Goal: Information Seeking & Learning: Learn about a topic

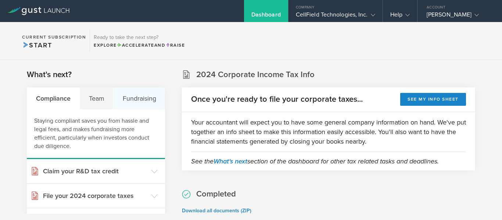
click at [136, 101] on div "Fundraising" at bounding box center [139, 98] width 51 height 22
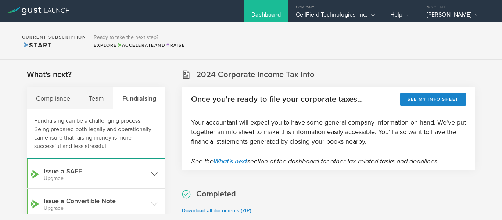
click at [69, 172] on h3 "Issue a SAFE Upgrade" at bounding box center [96, 173] width 104 height 15
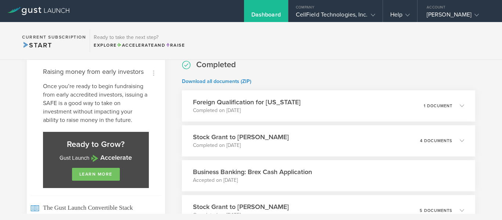
scroll to position [147, 0]
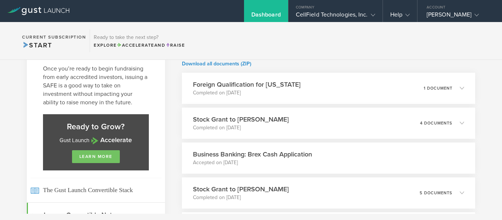
click at [97, 155] on link "learn more" at bounding box center [96, 156] width 48 height 13
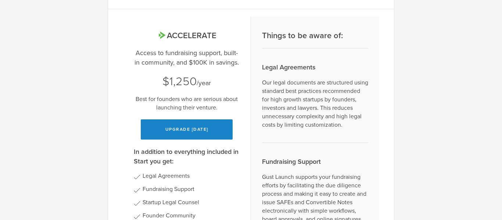
scroll to position [0, 0]
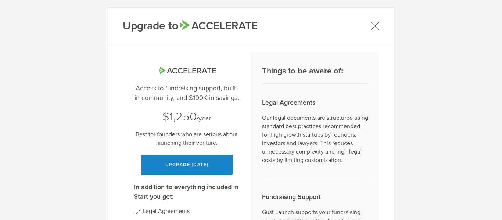
click at [374, 24] on icon at bounding box center [375, 26] width 8 height 8
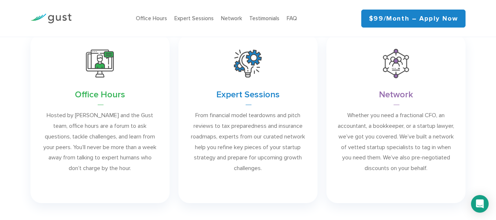
scroll to position [514, 0]
